Goal: Transaction & Acquisition: Purchase product/service

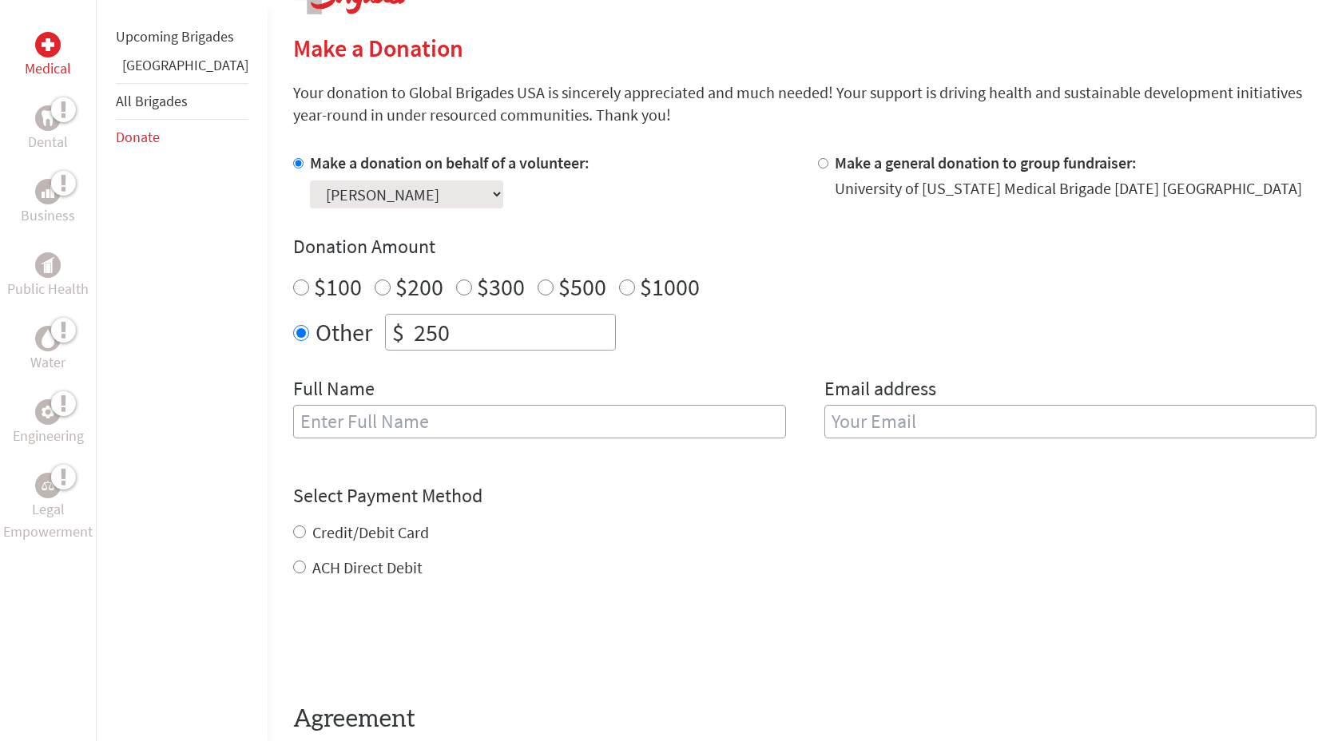
click at [419, 336] on input "250" at bounding box center [513, 332] width 204 height 35
type input "2"
type input "150"
click at [451, 424] on input "text" at bounding box center [539, 422] width 493 height 34
type input "M"
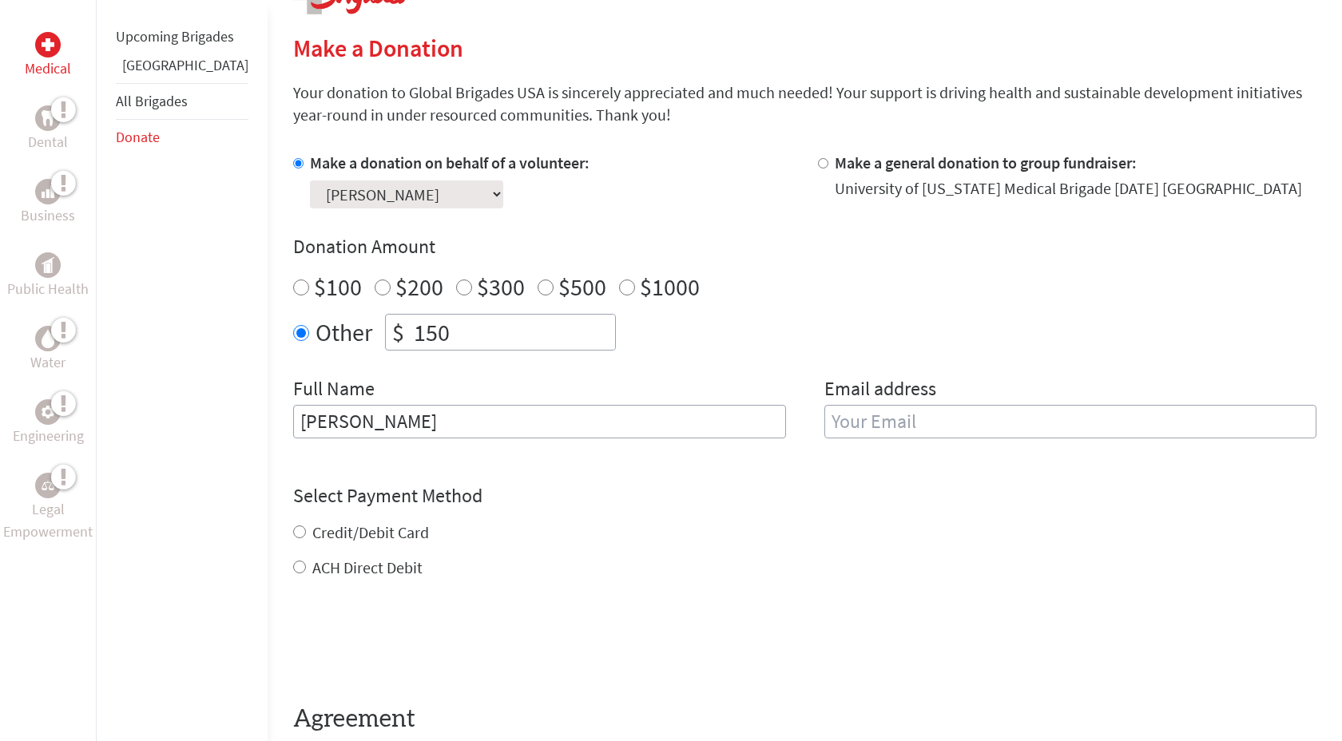
type input "[PERSON_NAME]"
click at [924, 419] on input "email" at bounding box center [1070, 422] width 493 height 34
type input "s"
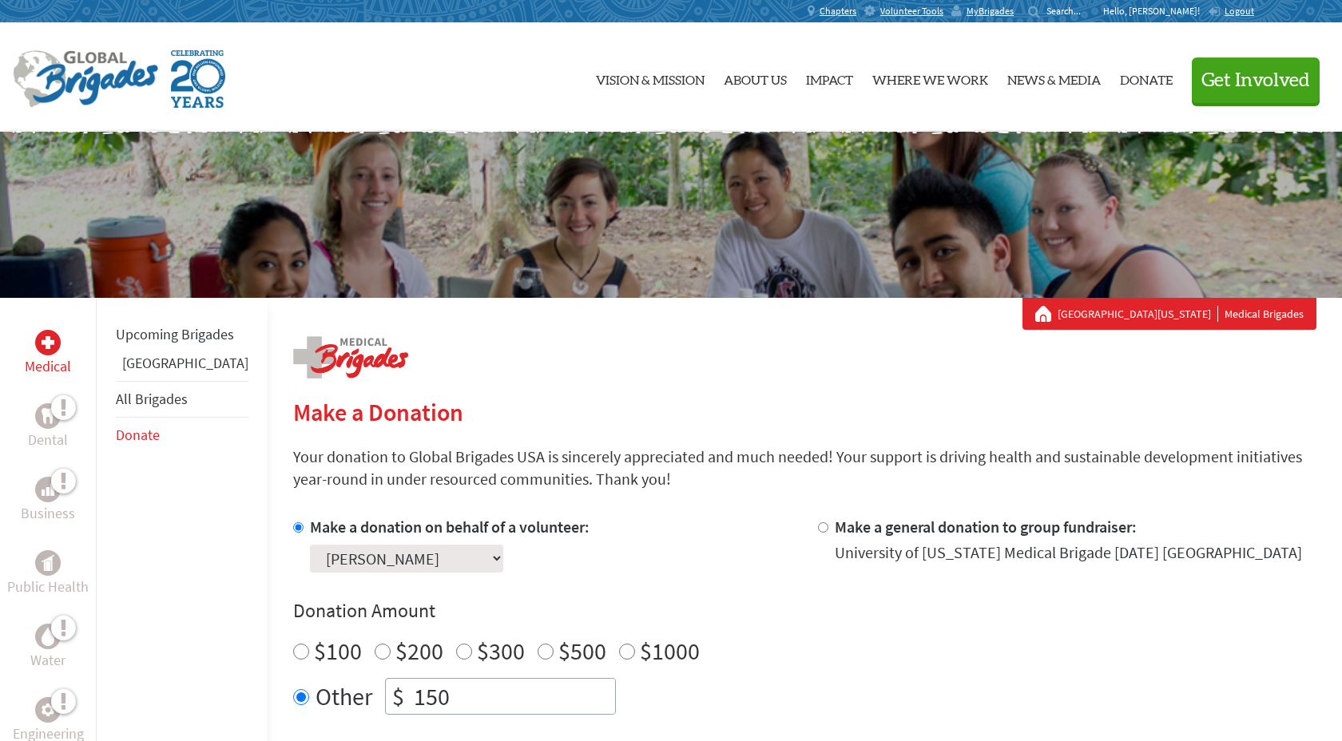
type input "sarah.shaw3904@gmail.com"
click at [125, 58] on img at bounding box center [85, 79] width 145 height 58
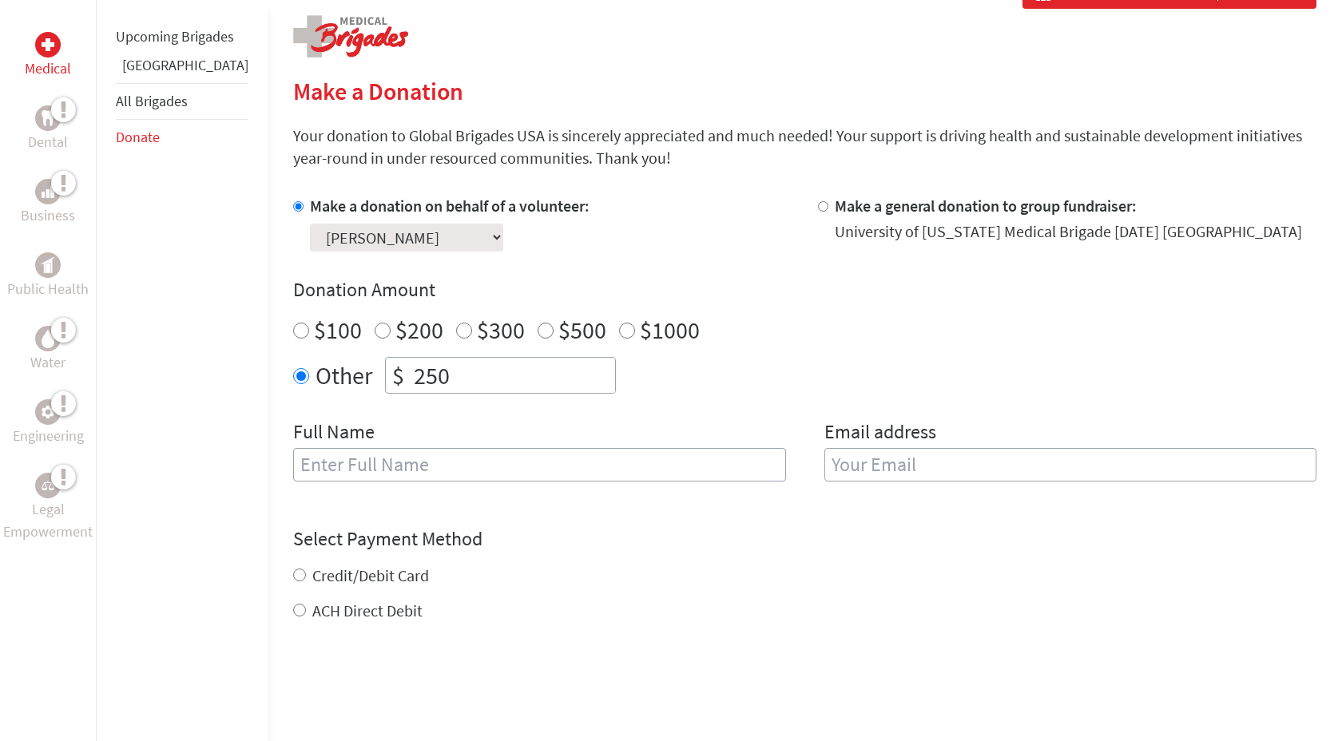
scroll to position [351, 0]
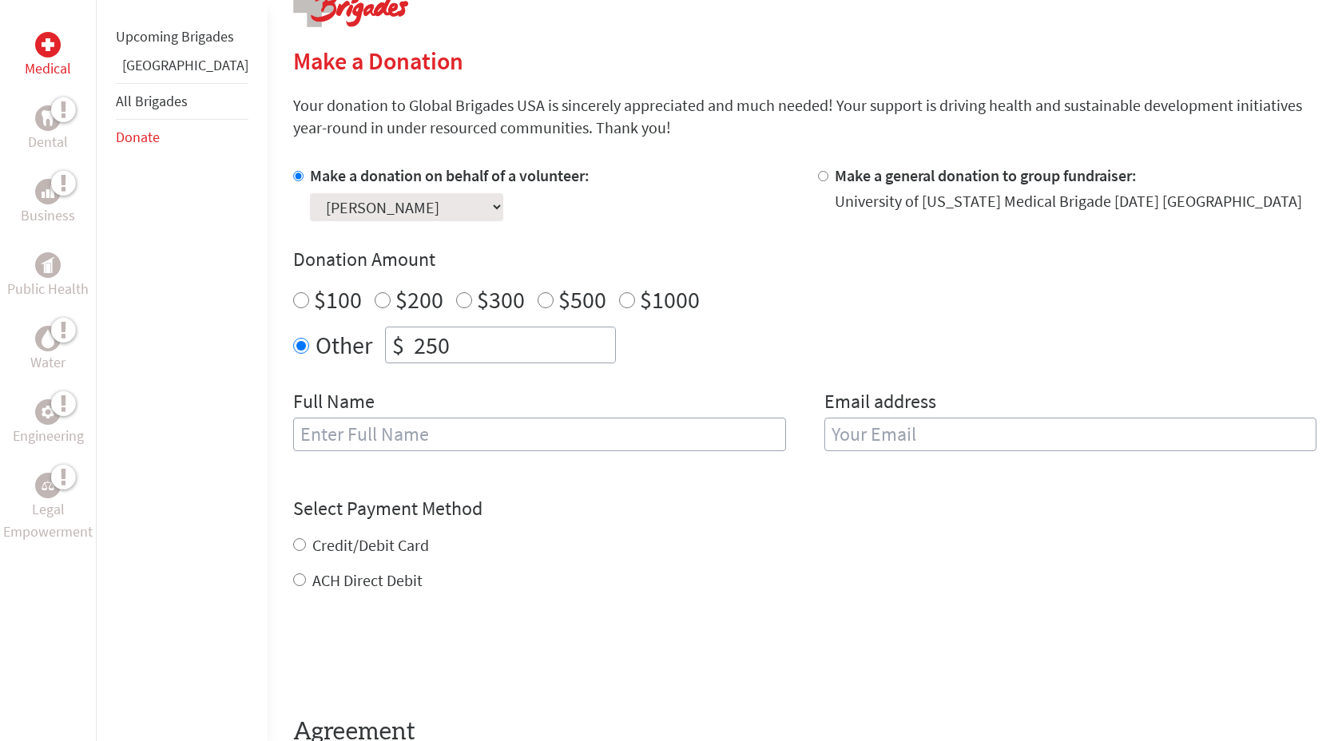
click at [411, 349] on input "250" at bounding box center [513, 344] width 204 height 35
type input "150"
click at [344, 432] on input "text" at bounding box center [539, 435] width 493 height 34
type input "[PERSON_NAME]"
type input "[EMAIL_ADDRESS][DOMAIN_NAME]"
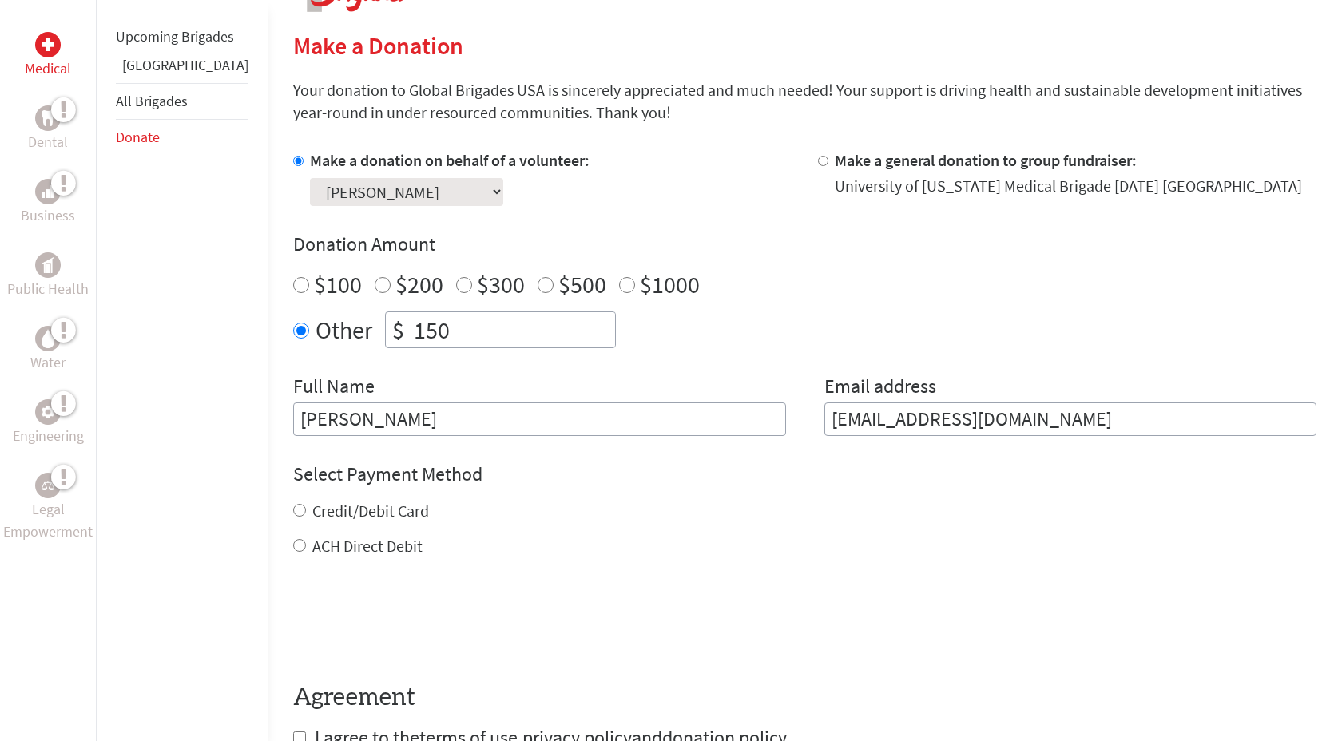
scroll to position [393, 0]
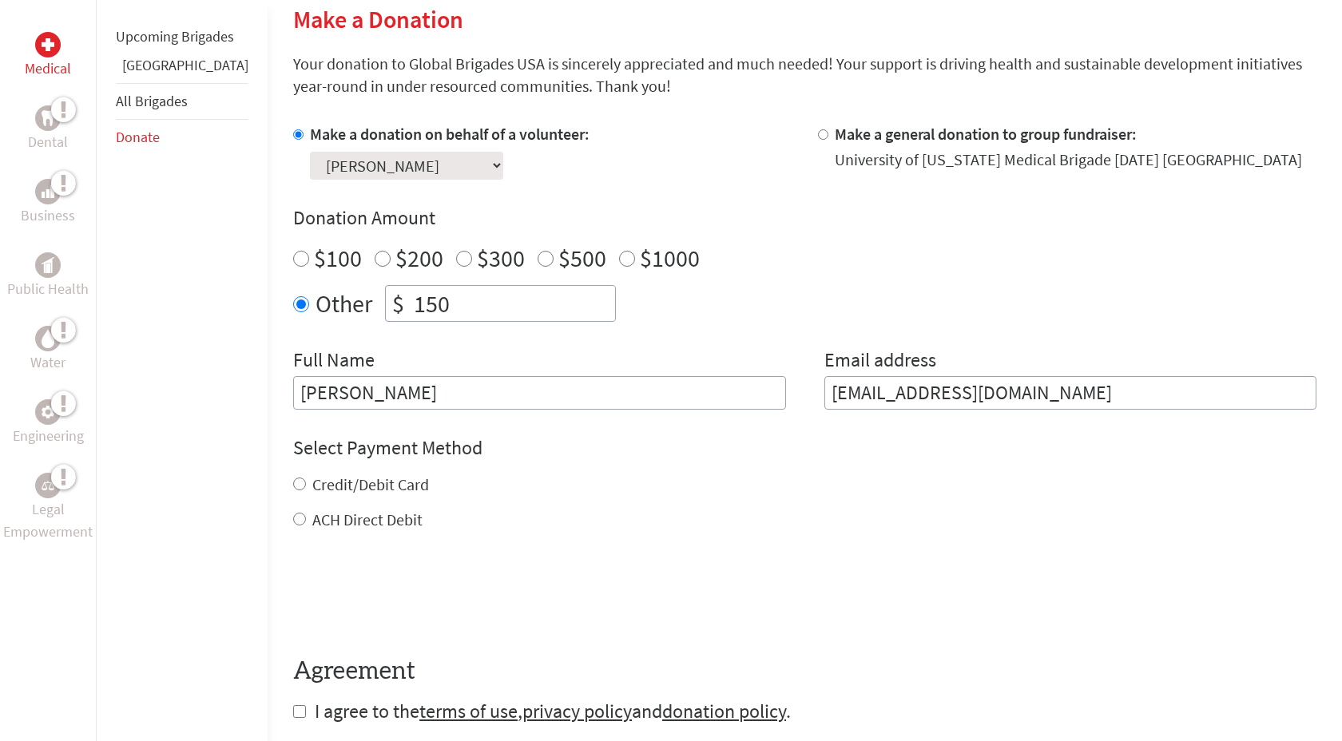
click at [293, 496] on div "Credit/Debit Card" at bounding box center [804, 485] width 1023 height 22
click at [312, 485] on label "Credit/Debit Card" at bounding box center [370, 484] width 117 height 20
click at [293, 485] on input "Credit/Debit Card" at bounding box center [299, 484] width 13 height 13
radio input "true"
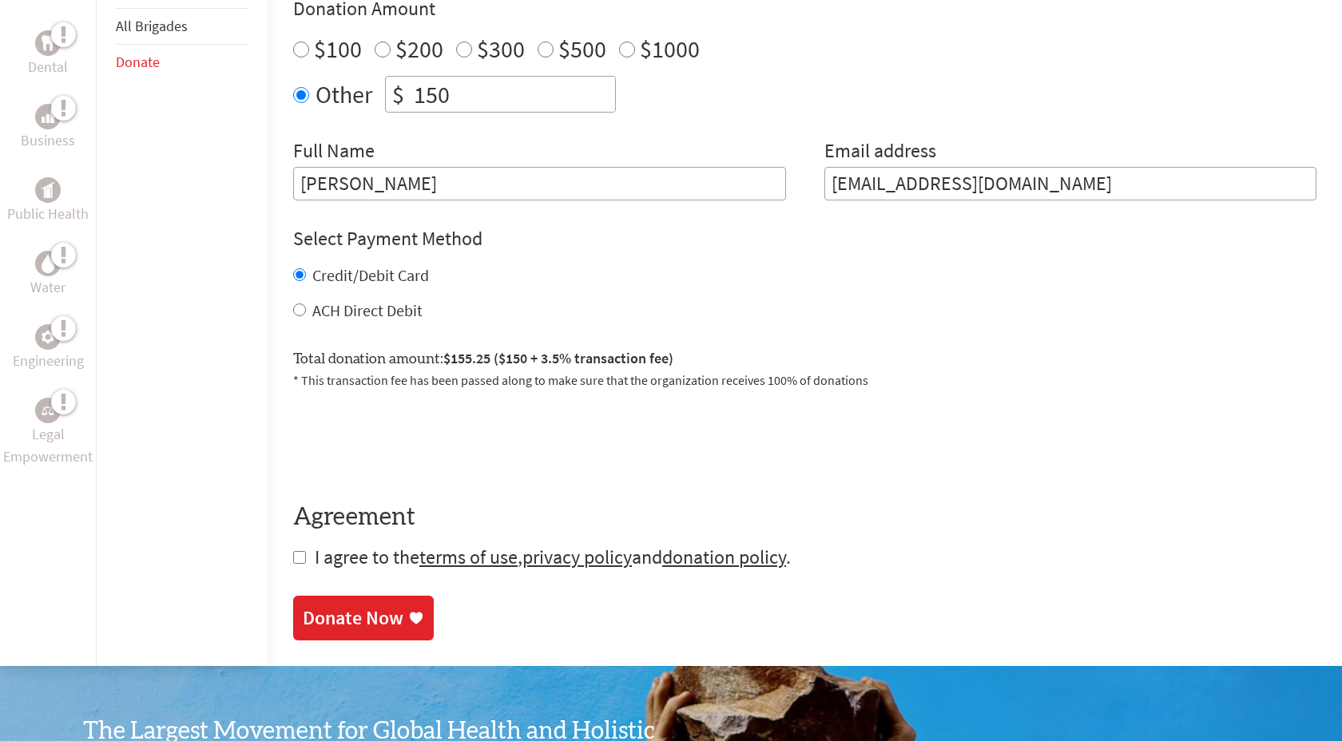
scroll to position [614, 0]
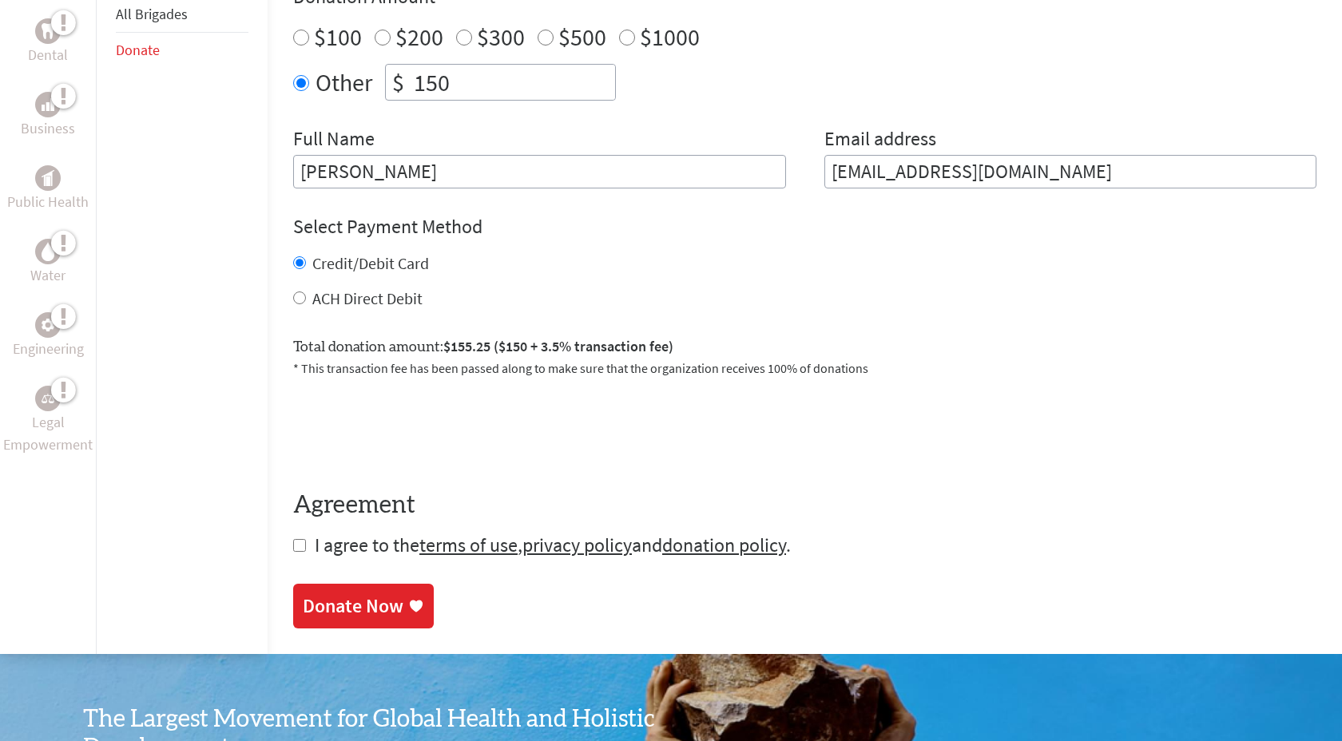
click at [293, 549] on input "checkbox" at bounding box center [299, 545] width 13 height 13
checkbox input "true"
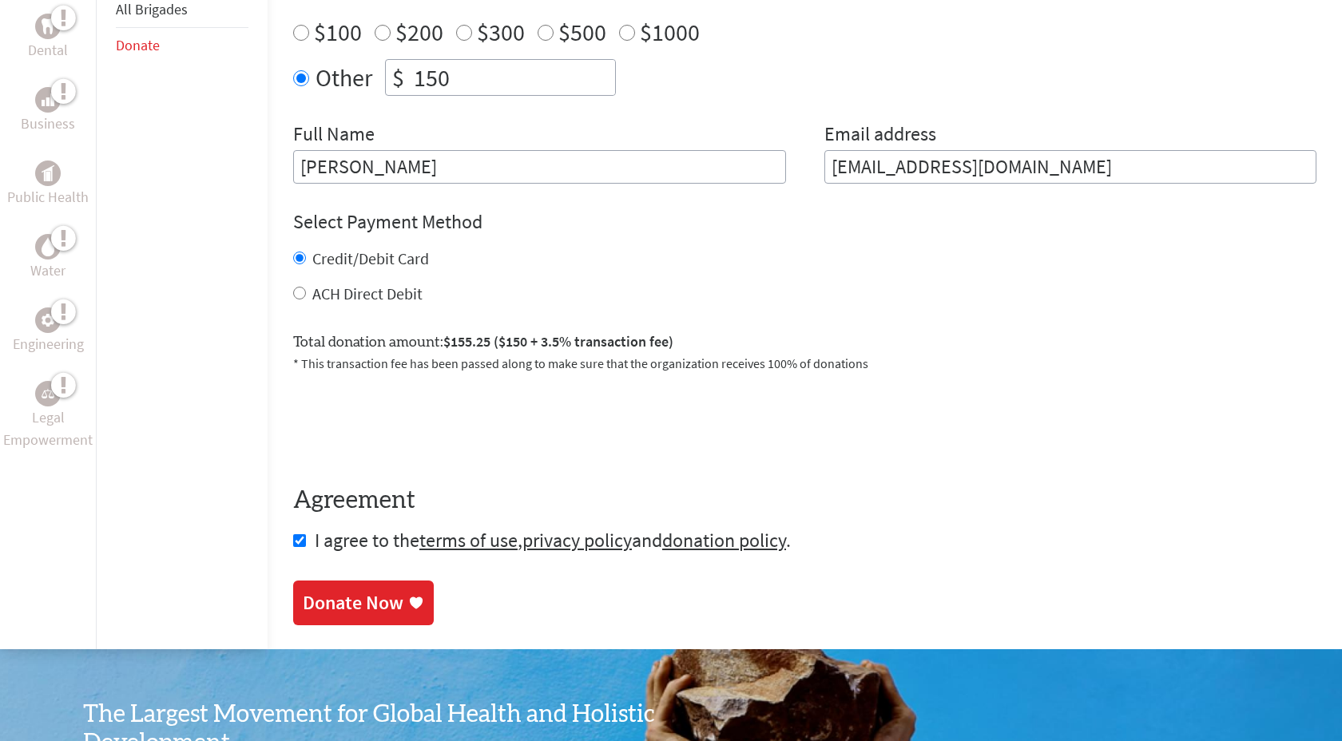
click at [339, 601] on div "Donate Now" at bounding box center [353, 603] width 101 height 26
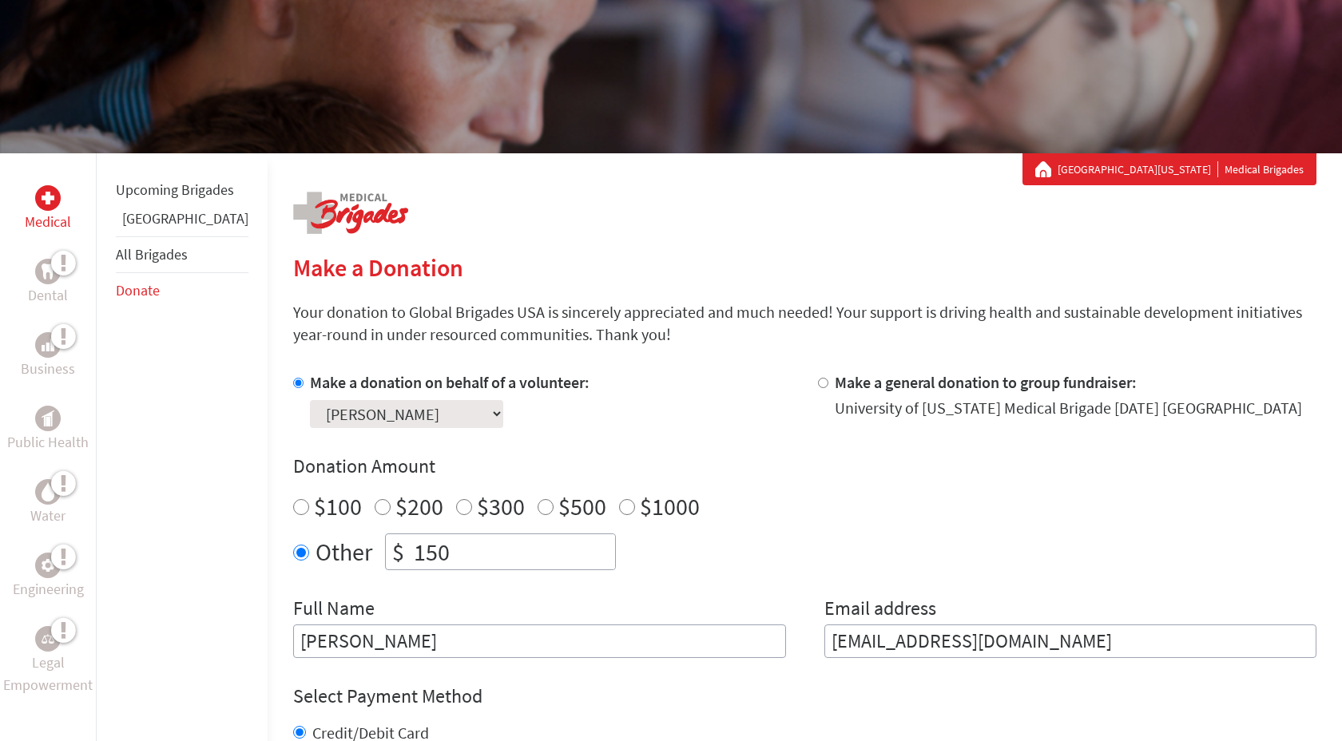
scroll to position [322, 0]
